Goal: Navigation & Orientation: Find specific page/section

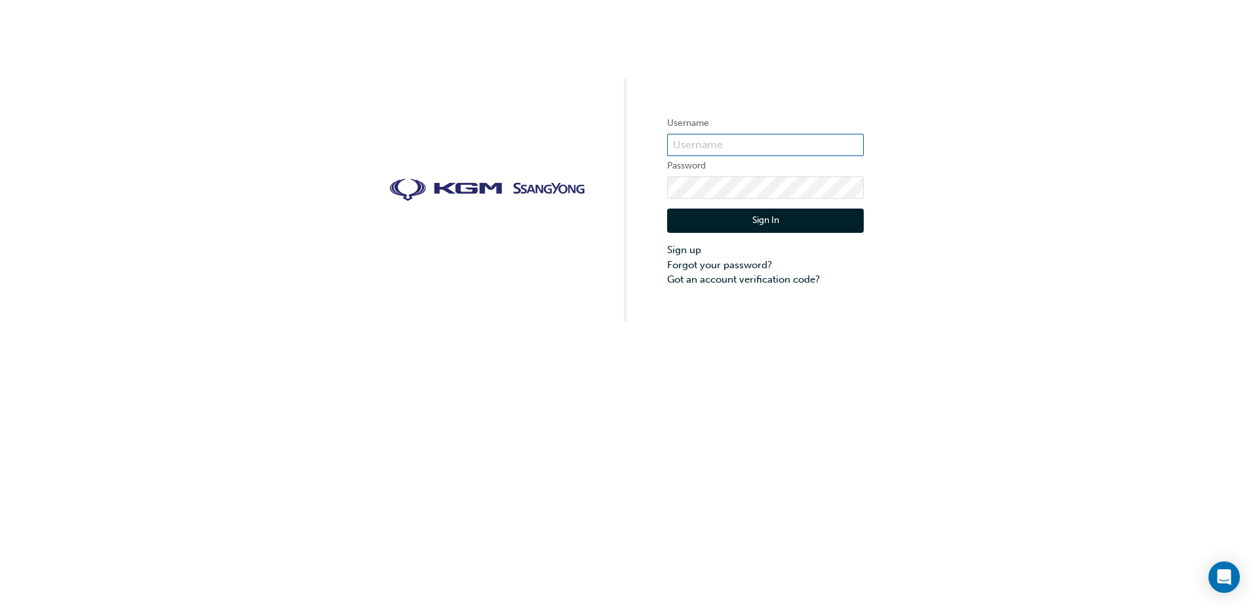
type input "[PERSON_NAME].Embilidis"
click at [806, 215] on button "Sign In" at bounding box center [765, 220] width 197 height 25
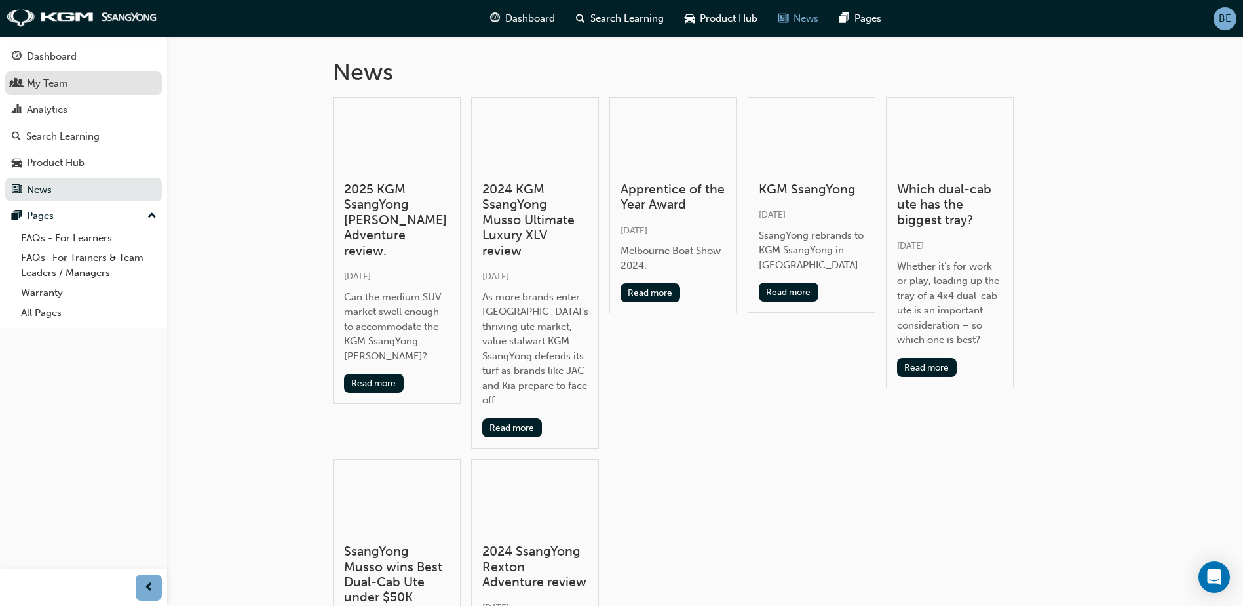
click at [60, 83] on div "My Team" at bounding box center [47, 83] width 41 height 15
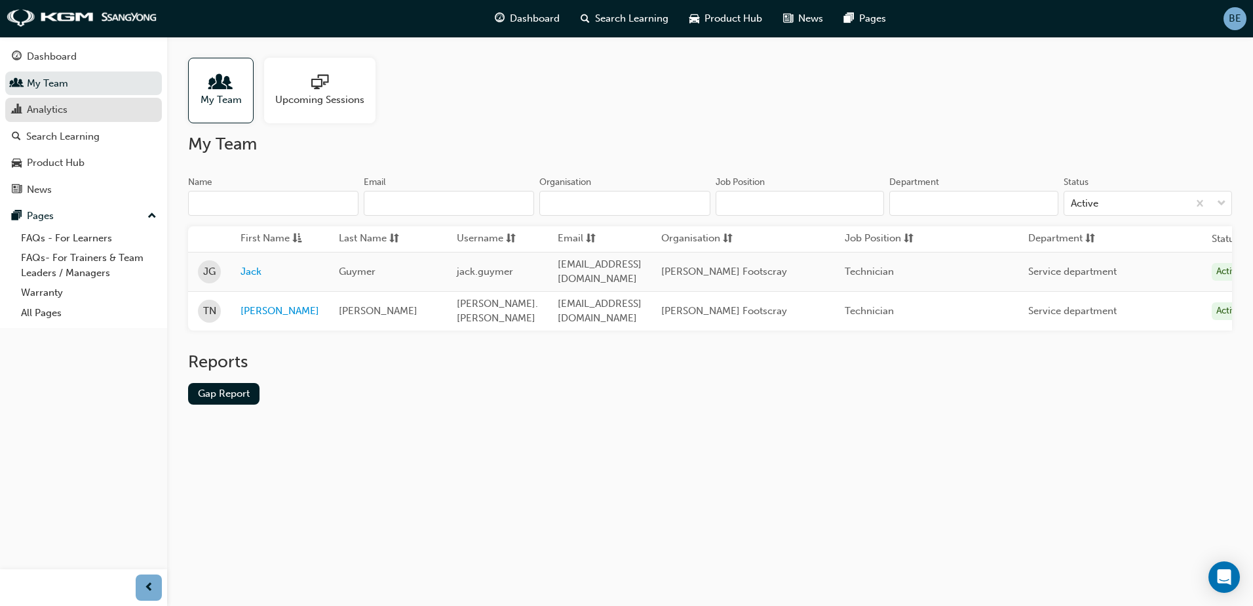
click at [50, 111] on div "Analytics" at bounding box center [47, 109] width 41 height 15
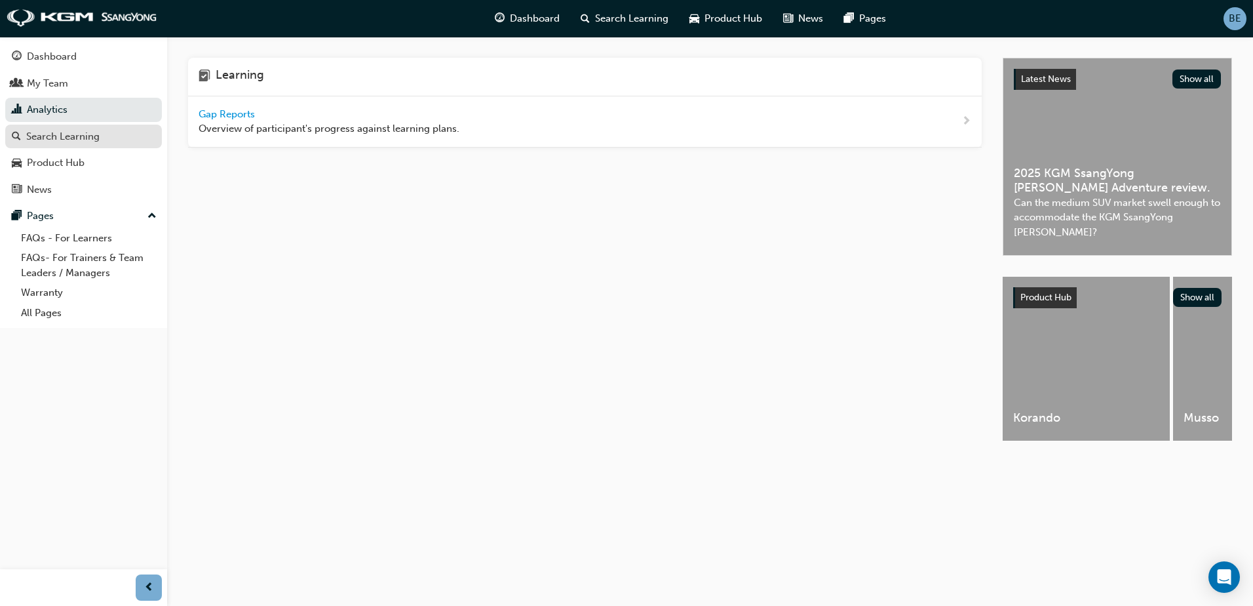
click at [44, 136] on div "Search Learning" at bounding box center [62, 136] width 73 height 15
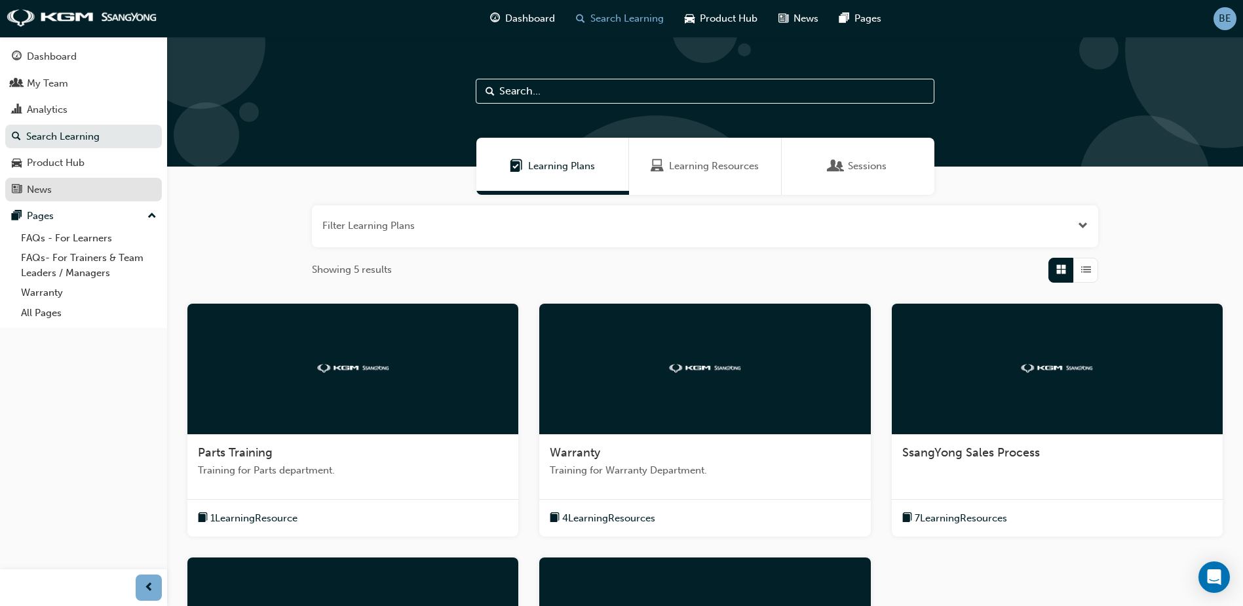
click at [60, 194] on div "News" at bounding box center [84, 190] width 144 height 16
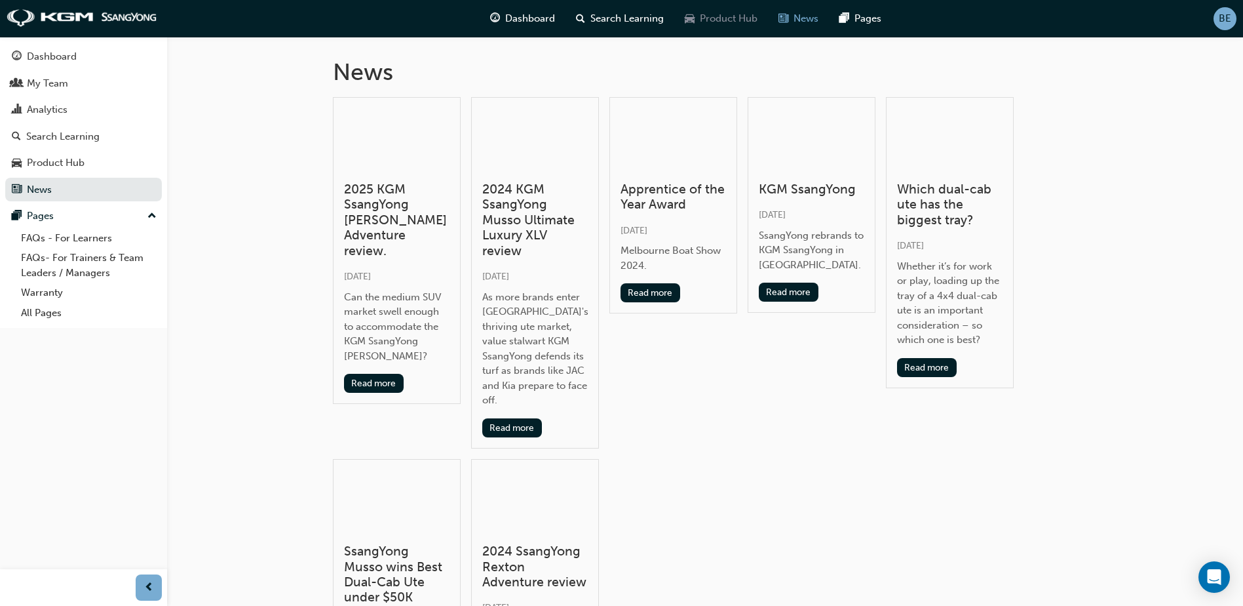
click at [739, 13] on span "Product Hub" at bounding box center [729, 18] width 58 height 15
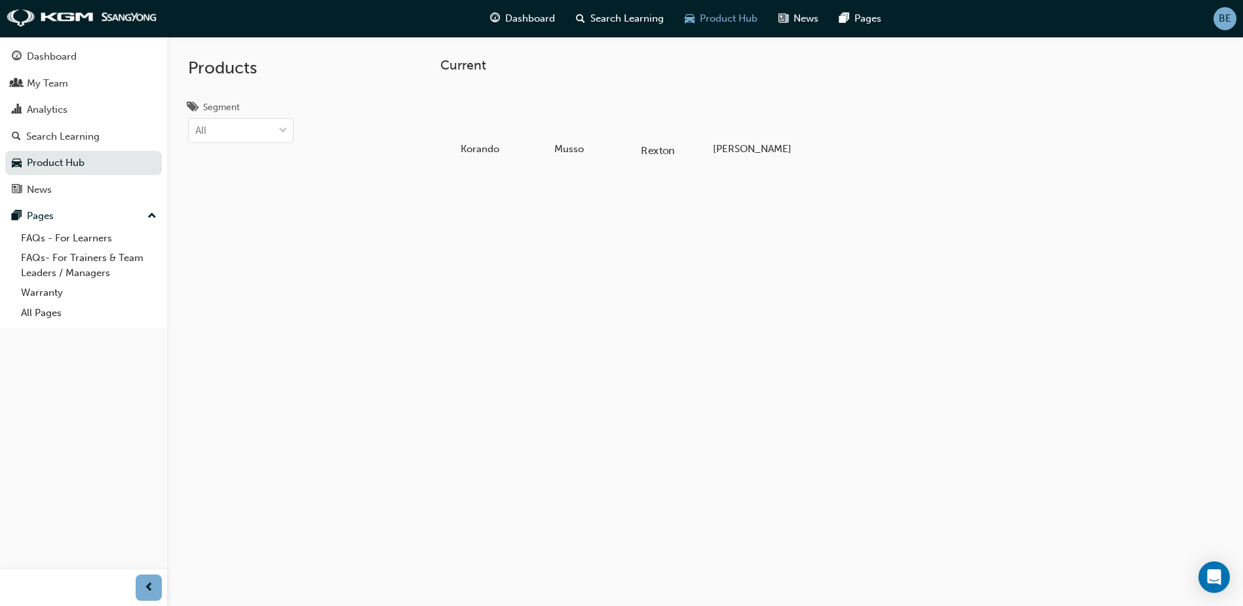
click at [645, 111] on div at bounding box center [658, 113] width 73 height 52
